Goal: Task Accomplishment & Management: Complete application form

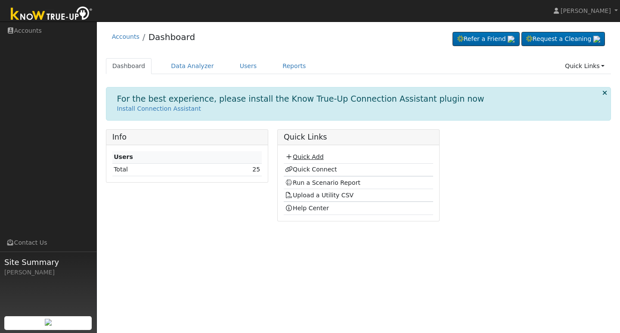
click at [316, 156] on link "Quick Add" at bounding box center [304, 156] width 38 height 7
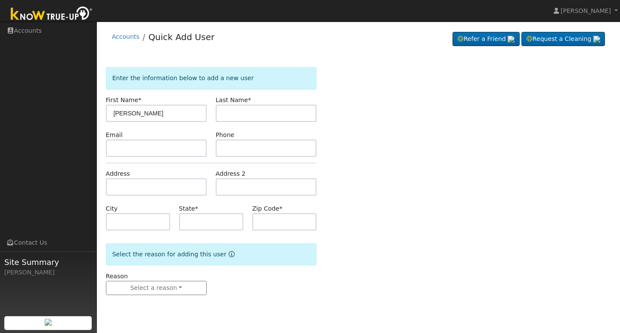
type input "[PERSON_NAME]"
click at [241, 116] on input "text" at bounding box center [266, 113] width 101 height 17
type input "[PERSON_NAME]"
click at [232, 150] on input "text" at bounding box center [266, 147] width 101 height 17
click at [234, 148] on input "5599179367" at bounding box center [266, 147] width 101 height 17
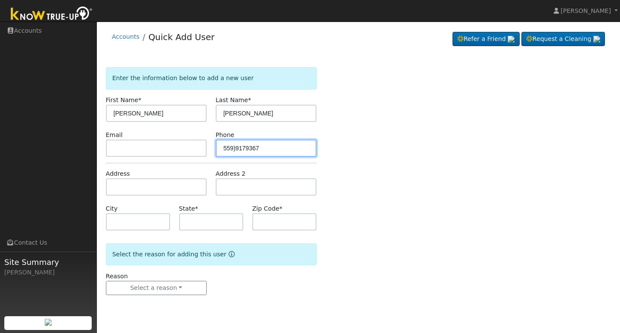
click at [222, 148] on input "559)9179367" at bounding box center [266, 147] width 101 height 17
click at [238, 148] on input "9559)9179367" at bounding box center [266, 147] width 101 height 17
click at [248, 148] on input "9559)9179367" at bounding box center [266, 147] width 101 height 17
click at [238, 148] on input "9559)917-9367" at bounding box center [266, 147] width 101 height 17
type input "9559) 917-9367"
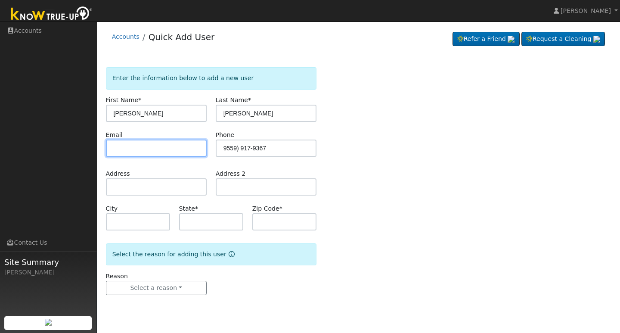
click at [133, 149] on input "text" at bounding box center [156, 147] width 101 height 17
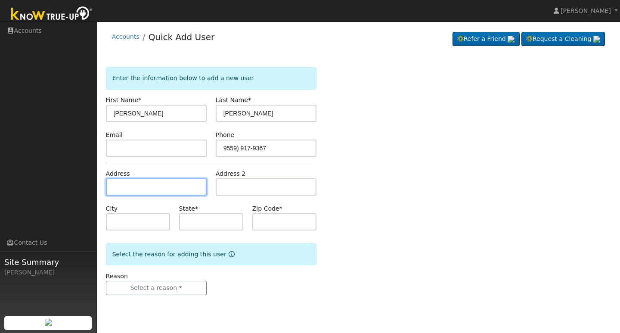
click at [126, 186] on input "text" at bounding box center [156, 186] width 101 height 17
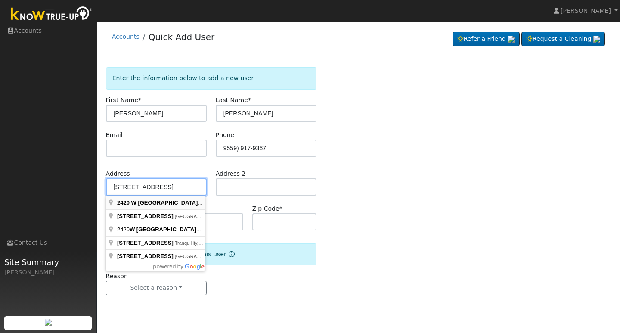
type input "2420 West Malaga Avenue"
type input "Fresno"
type input "CA"
type input "93706"
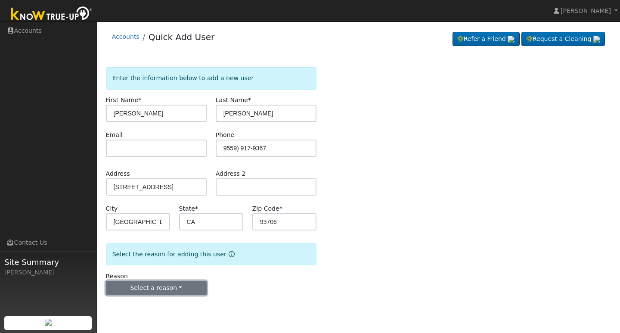
click at [186, 286] on button "Select a reason" at bounding box center [156, 288] width 101 height 15
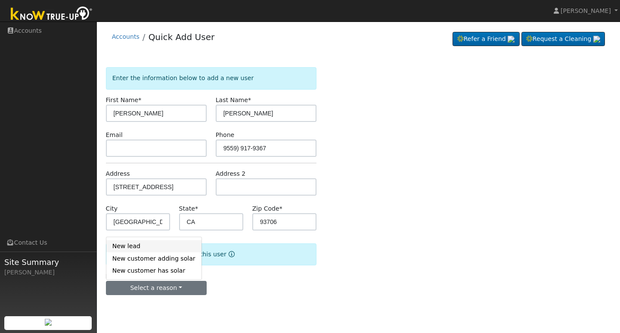
click at [132, 248] on link "New lead" at bounding box center [153, 246] width 95 height 12
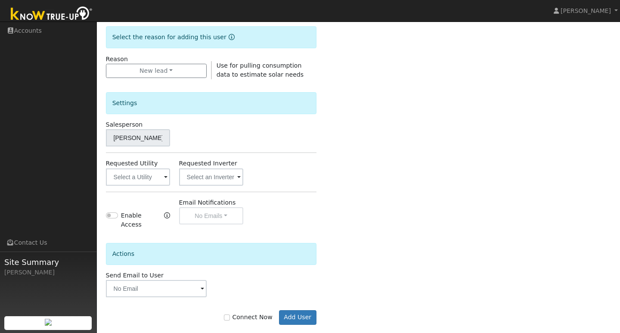
scroll to position [225, 0]
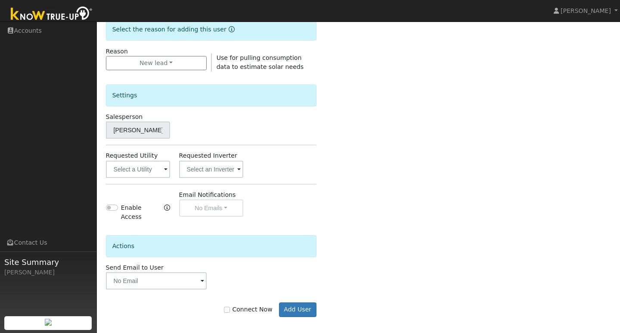
click at [201, 277] on span at bounding box center [202, 281] width 3 height 10
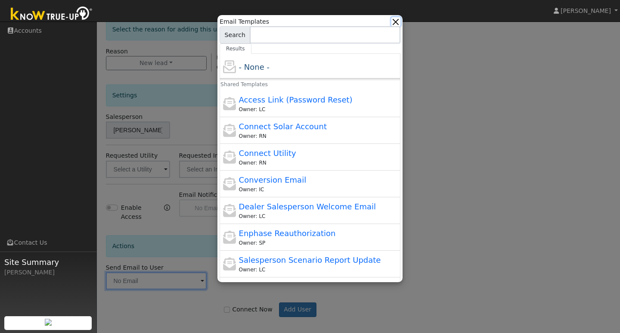
click at [397, 25] on button "button" at bounding box center [395, 21] width 9 height 9
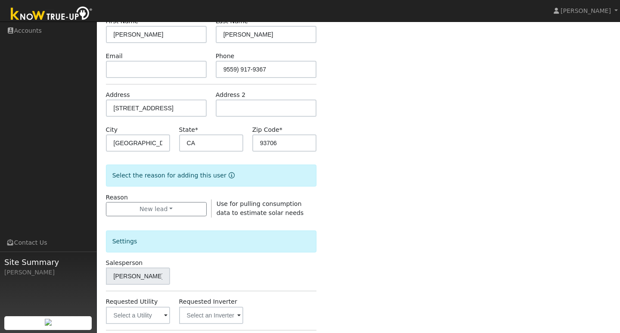
scroll to position [62, 0]
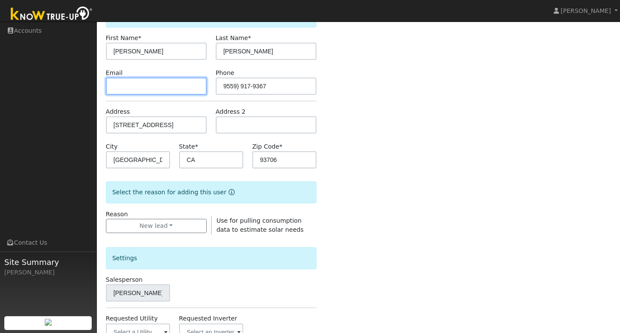
click at [129, 94] on input "text" at bounding box center [156, 85] width 101 height 17
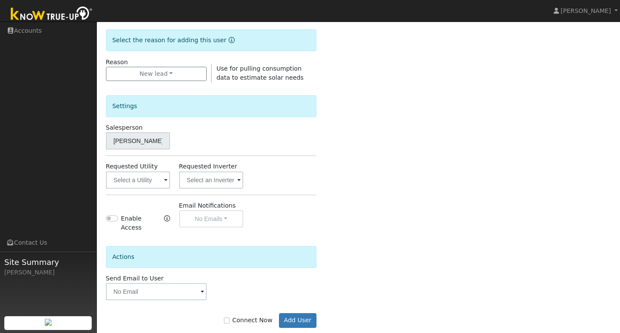
scroll to position [225, 0]
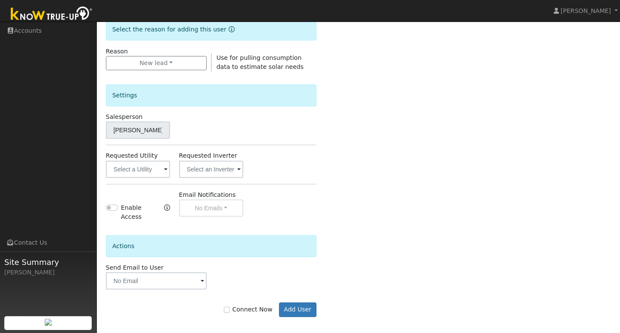
type input "charlie@francosplumbing.net"
click at [230, 306] on input "Connect Now" at bounding box center [227, 309] width 6 height 6
checkbox input "true"
click at [164, 170] on span at bounding box center [165, 170] width 3 height 10
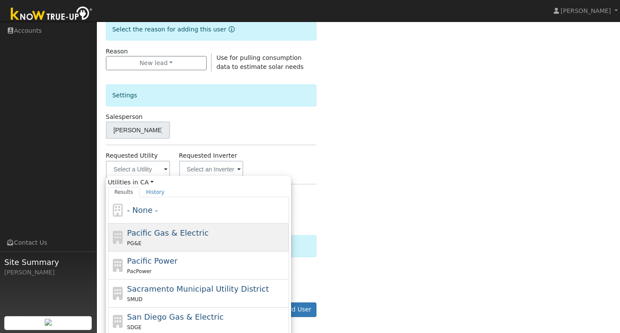
click at [162, 233] on span "Pacific Gas & Electric" at bounding box center [167, 232] width 81 height 9
type input "Pacific Gas & Electric"
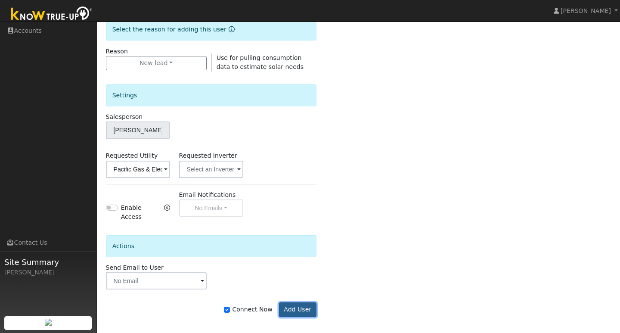
click at [300, 304] on button "Add User" at bounding box center [297, 309] width 37 height 15
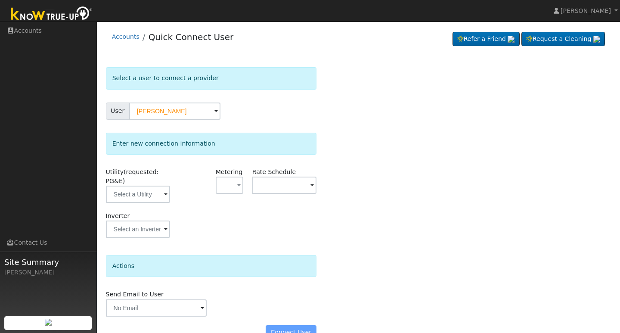
click at [166, 193] on span at bounding box center [165, 195] width 3 height 10
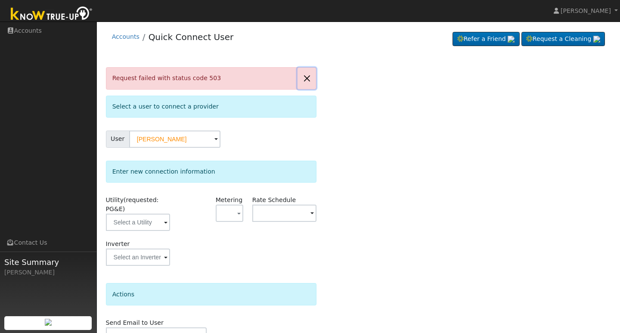
click at [307, 77] on button "button" at bounding box center [306, 78] width 18 height 21
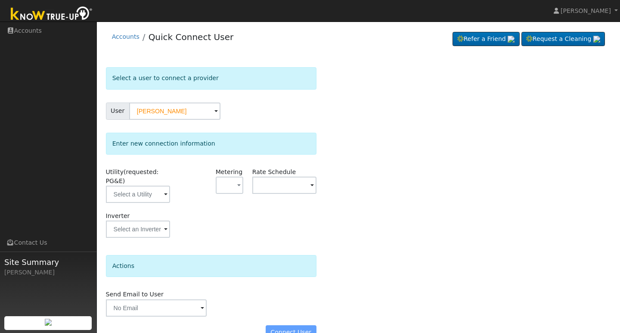
scroll to position [19, 0]
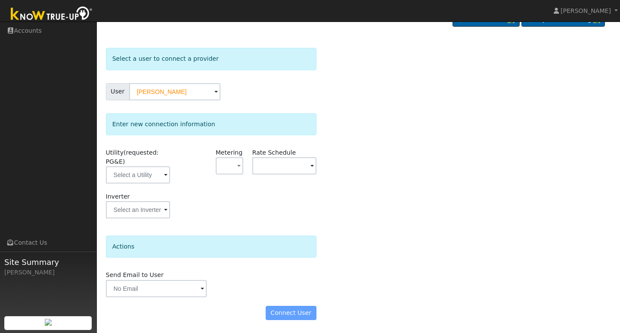
click at [167, 170] on span at bounding box center [165, 175] width 3 height 10
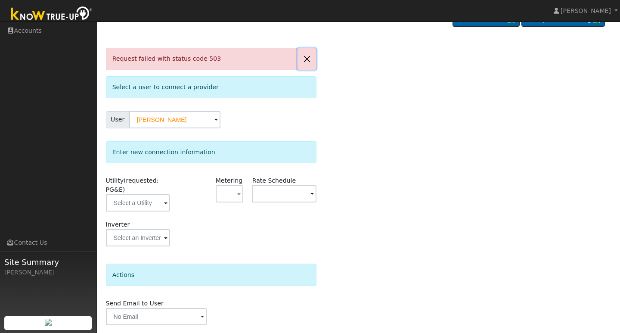
click at [305, 59] on button "button" at bounding box center [306, 58] width 18 height 21
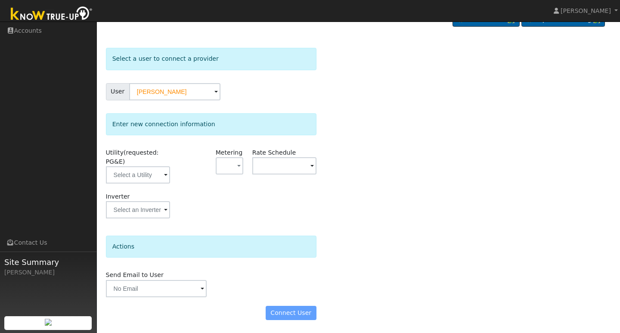
click at [288, 311] on div "Connect User" at bounding box center [210, 313] width 219 height 15
click at [292, 311] on div "Connect User" at bounding box center [210, 313] width 219 height 15
click at [184, 95] on input "[PERSON_NAME]" at bounding box center [174, 91] width 91 height 17
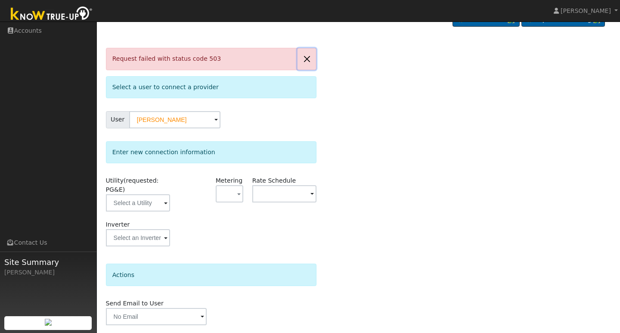
click at [307, 61] on button "button" at bounding box center [306, 58] width 18 height 21
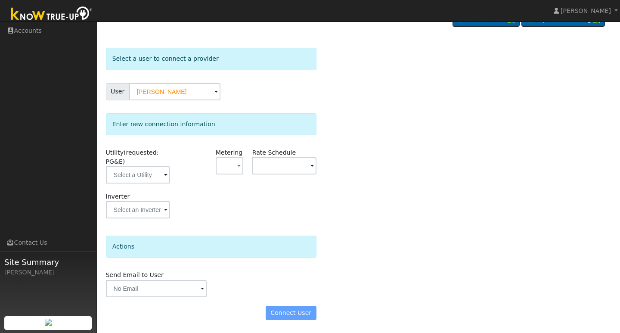
click at [166, 180] on span at bounding box center [165, 175] width 3 height 10
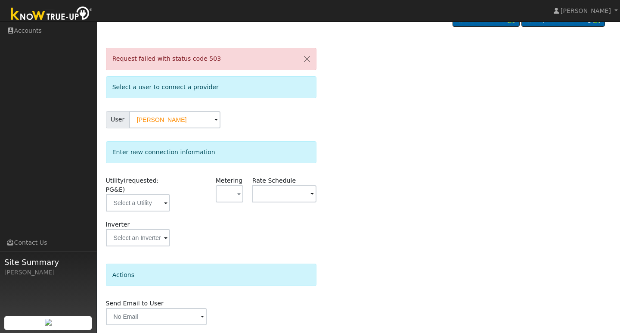
click at [430, 220] on div "Request failed with status code 503 Select a user to connect a provider User Ch…" at bounding box center [358, 202] width 505 height 309
click at [201, 316] on span at bounding box center [202, 317] width 3 height 10
click at [308, 59] on button "button" at bounding box center [306, 58] width 18 height 21
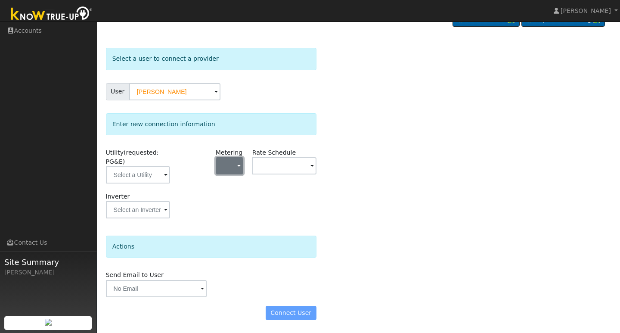
click at [238, 164] on span "button" at bounding box center [238, 166] width 3 height 9
click at [239, 198] on link "NEM" at bounding box center [246, 197] width 60 height 12
click at [297, 312] on div "Connect User" at bounding box center [210, 313] width 219 height 15
click at [167, 170] on span at bounding box center [165, 175] width 3 height 10
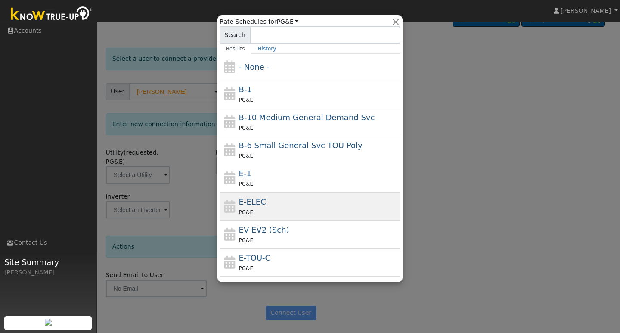
click at [273, 203] on div "E-ELEC PG&E" at bounding box center [319, 206] width 160 height 21
type input "E-ELEC"
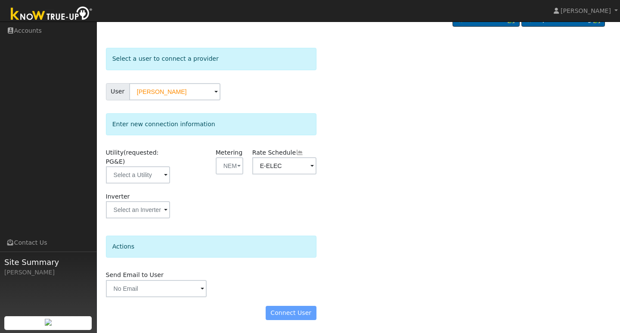
click at [165, 173] on span at bounding box center [165, 175] width 3 height 10
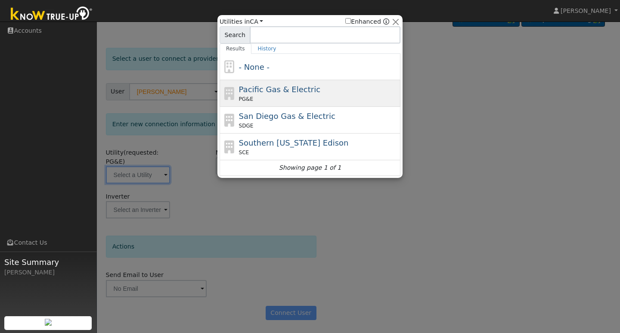
click at [299, 91] on span "Pacific Gas & Electric" at bounding box center [279, 89] width 81 height 9
type input "PG&E"
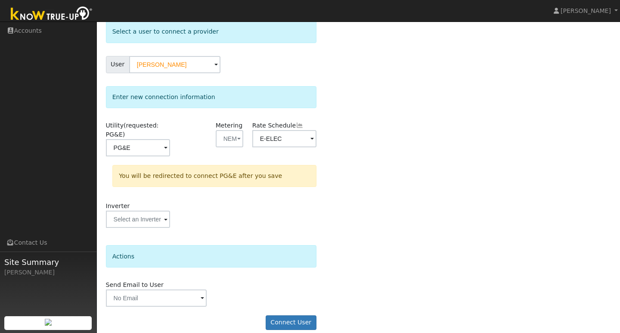
scroll to position [56, 0]
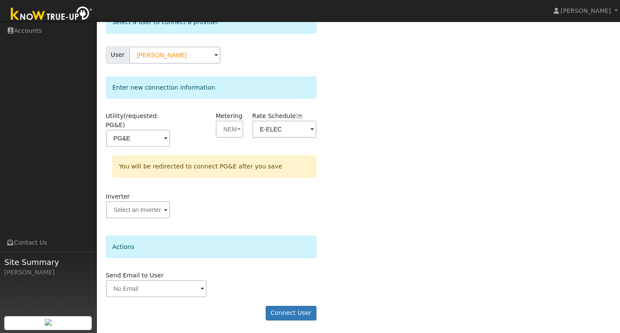
click at [203, 288] on span at bounding box center [202, 289] width 3 height 10
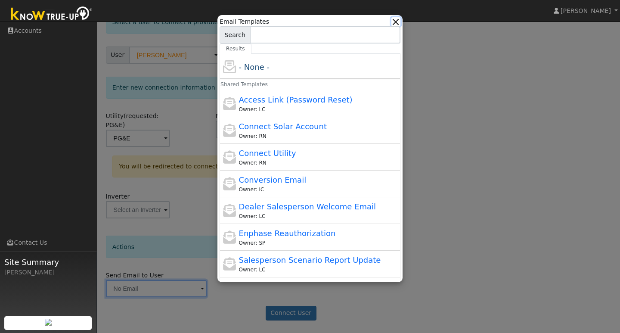
click at [396, 21] on button "button" at bounding box center [395, 21] width 9 height 9
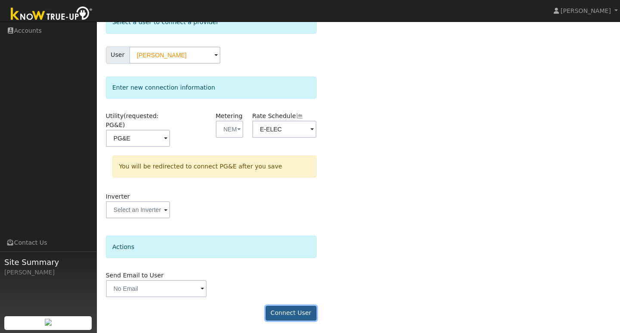
click at [303, 311] on button "Connect User" at bounding box center [291, 313] width 51 height 15
